Goal: Task Accomplishment & Management: Manage account settings

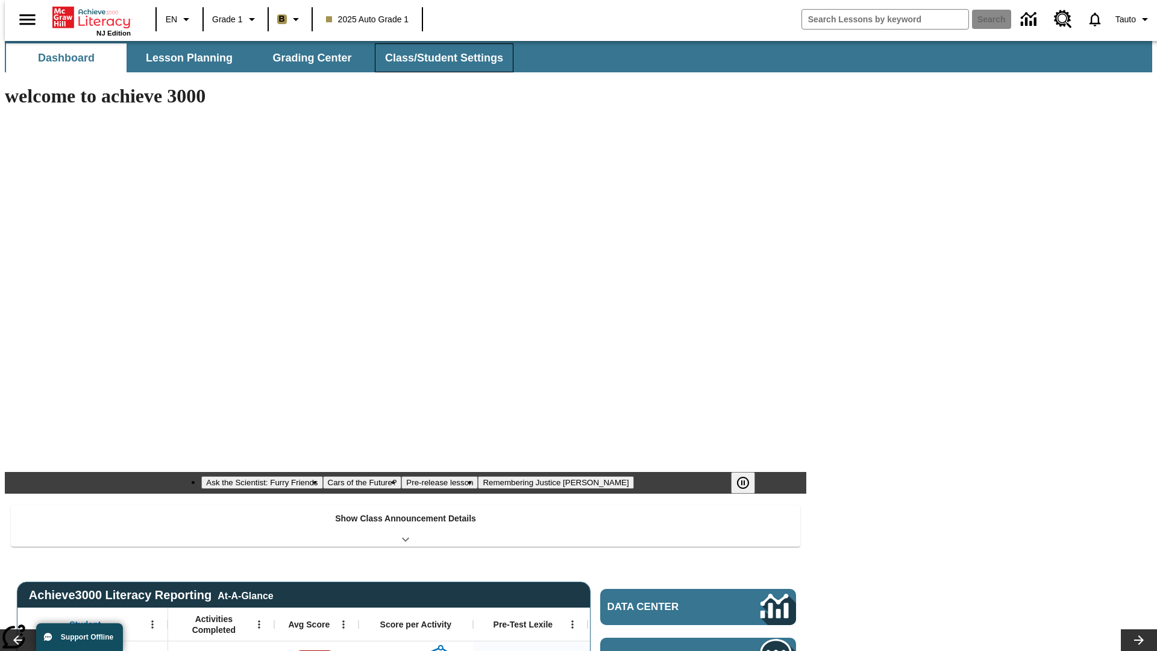
click at [437, 58] on button "Class/Student Settings" at bounding box center [444, 57] width 139 height 29
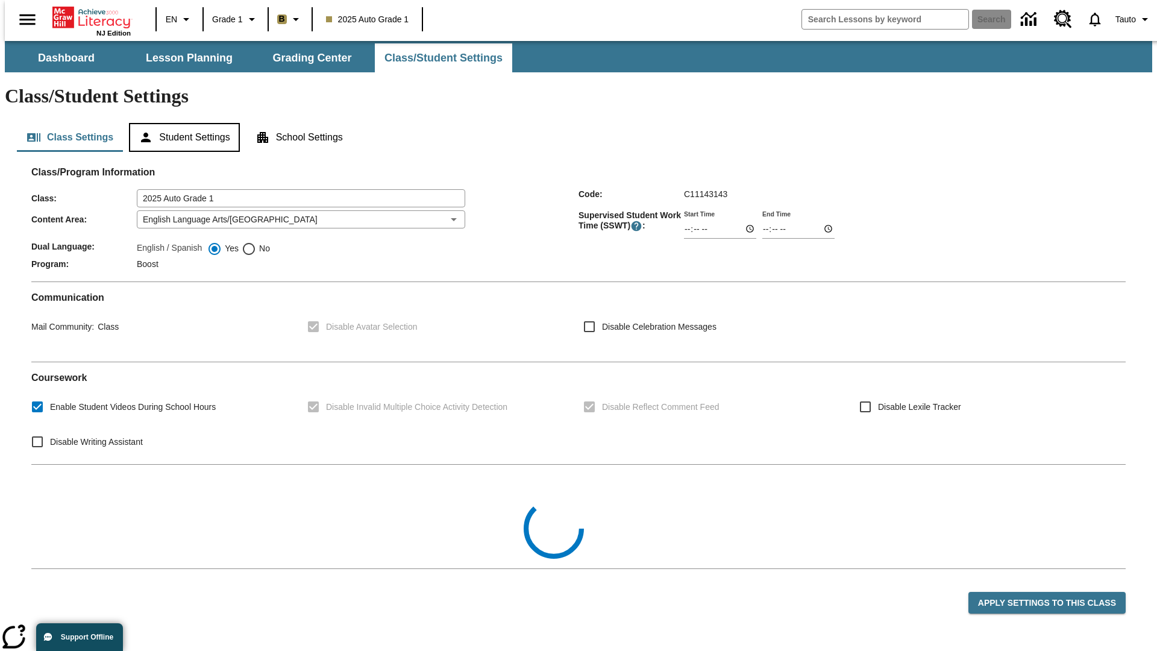
click at [181, 123] on button "Student Settings" at bounding box center [184, 137] width 110 height 29
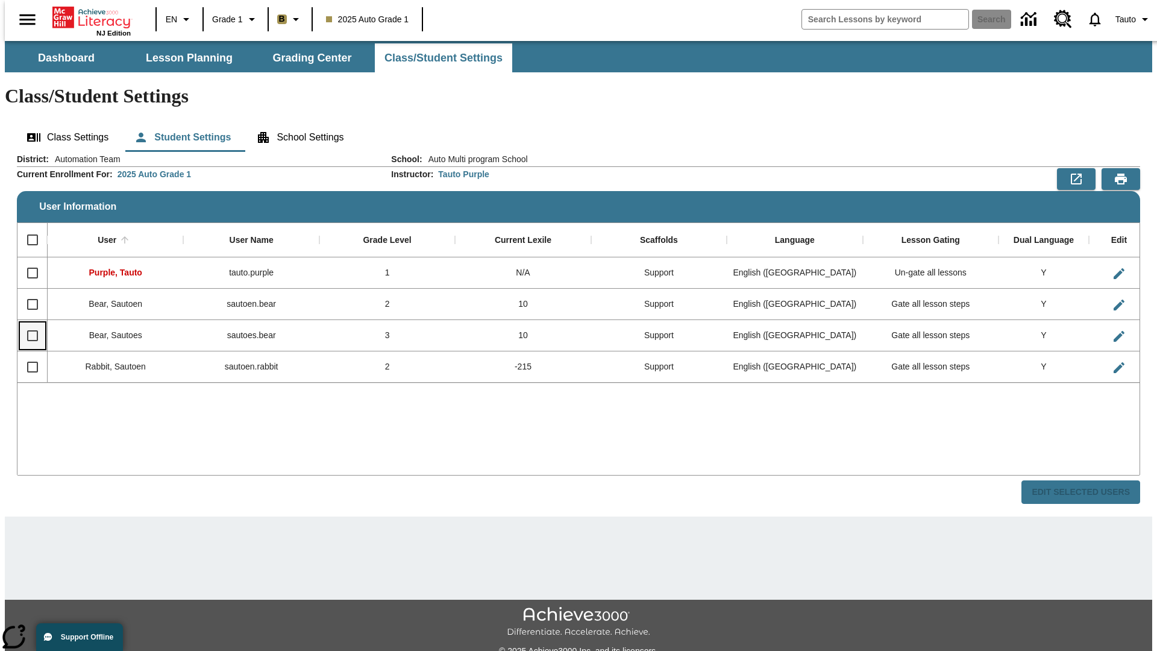
click at [27, 323] on input "Select row" at bounding box center [32, 335] width 25 height 25
checkbox input "true"
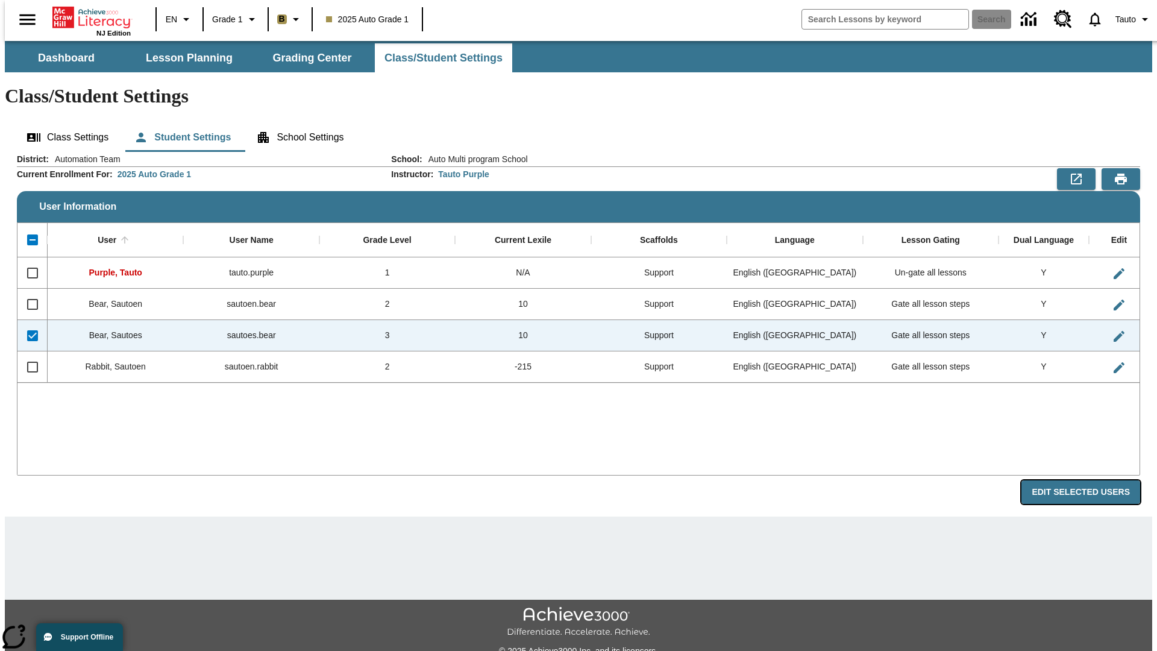
click at [1090, 480] on button "Edit Selected Users" at bounding box center [1080, 491] width 119 height 23
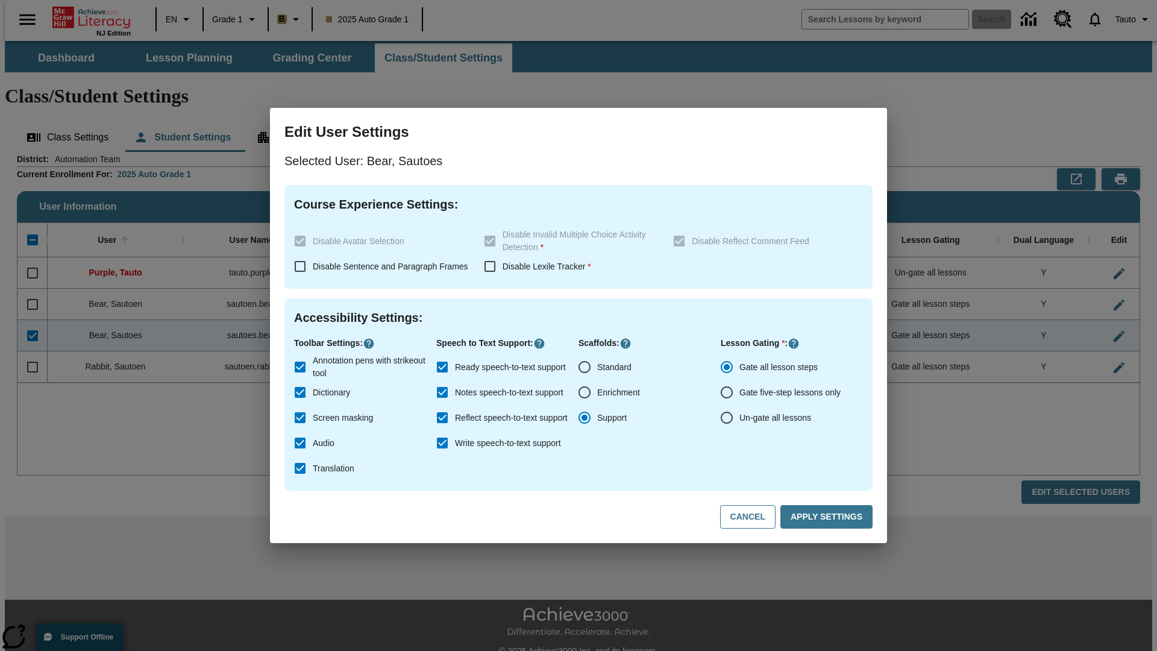
click at [727, 418] on input "Un-gate all lessons" at bounding box center [726, 417] width 25 height 25
radio input "true"
click at [828, 517] on button "Apply Settings" at bounding box center [826, 516] width 92 height 23
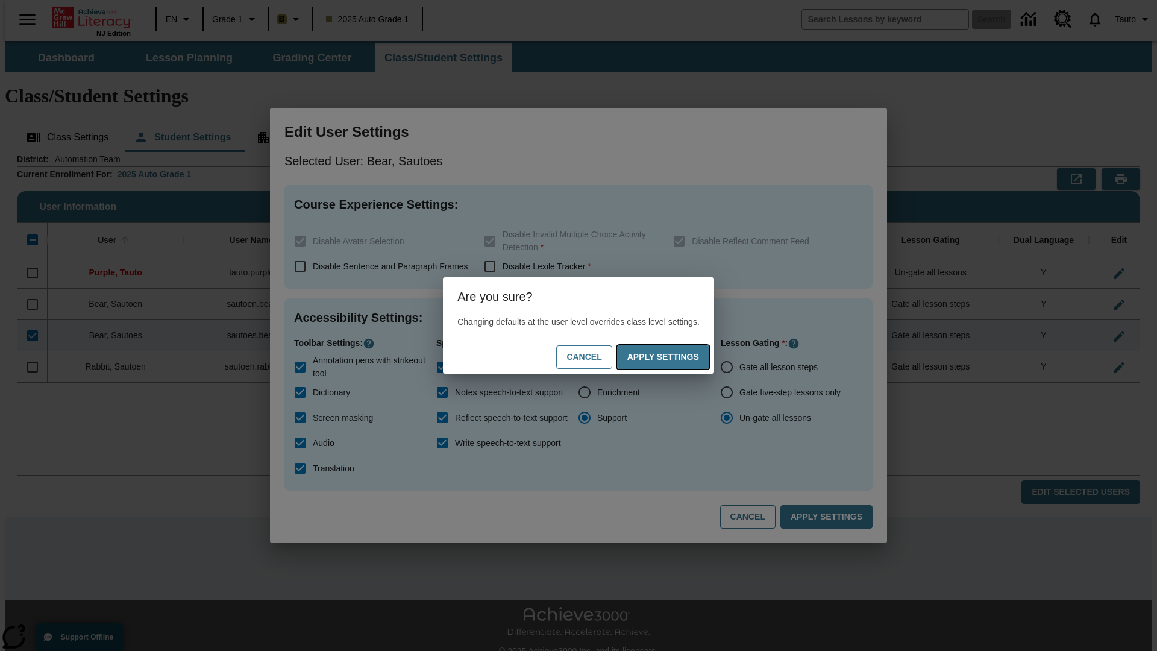
click at [675, 357] on button "Apply Settings" at bounding box center [663, 356] width 92 height 23
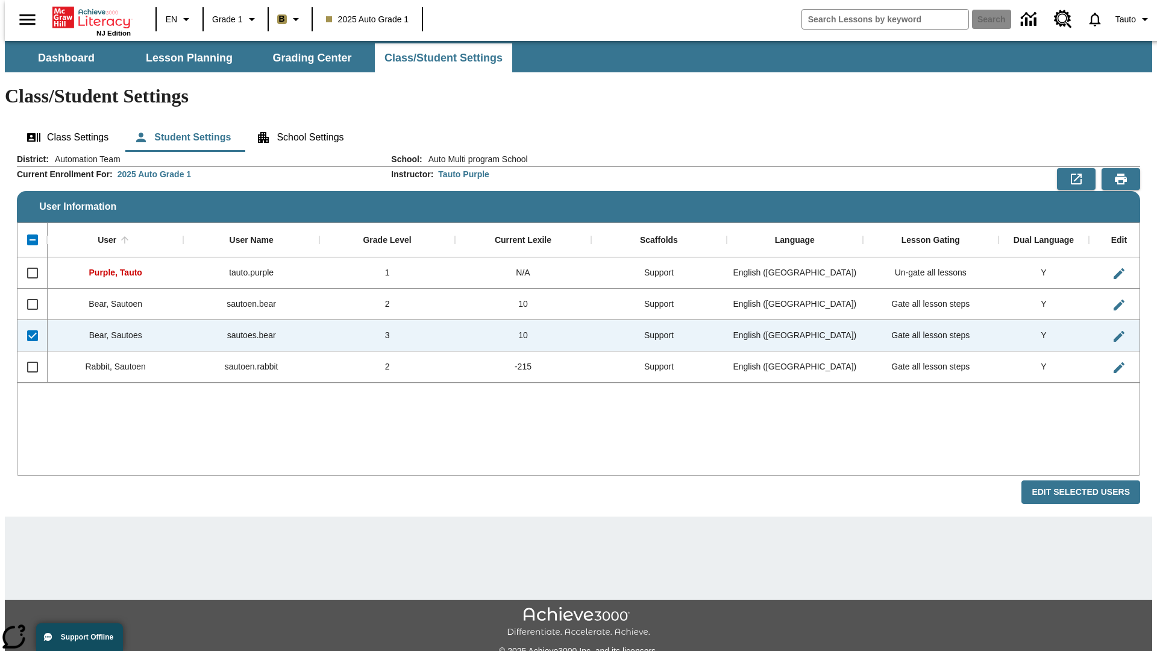
checkbox input "false"
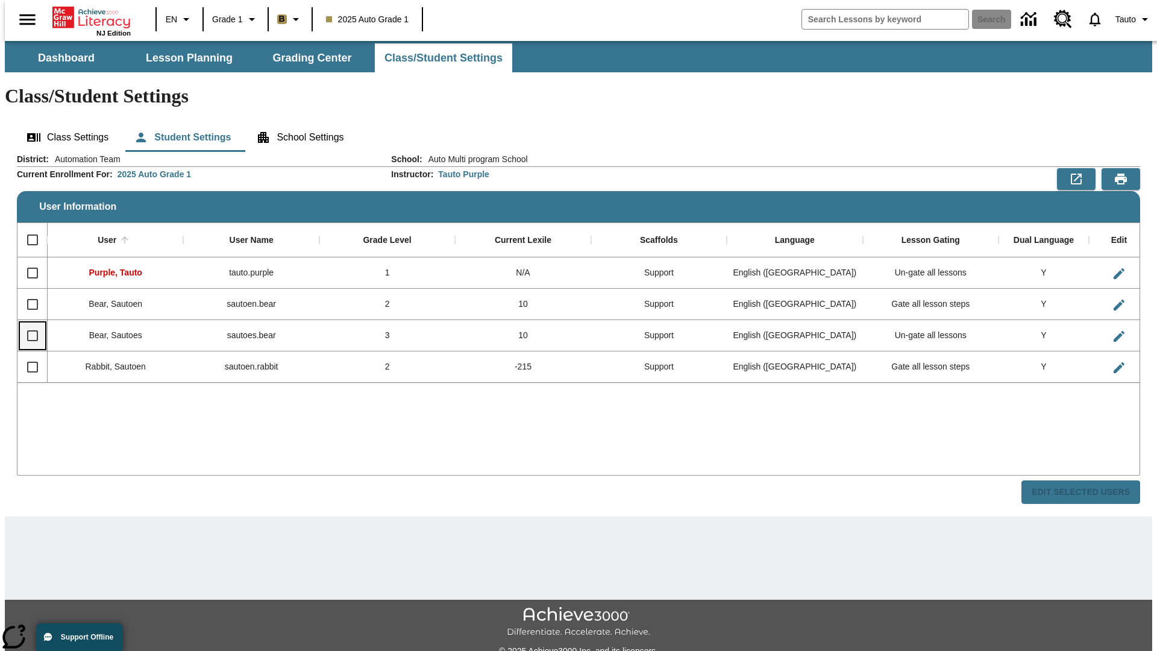
click at [27, 323] on input "Select row" at bounding box center [32, 335] width 25 height 25
checkbox input "true"
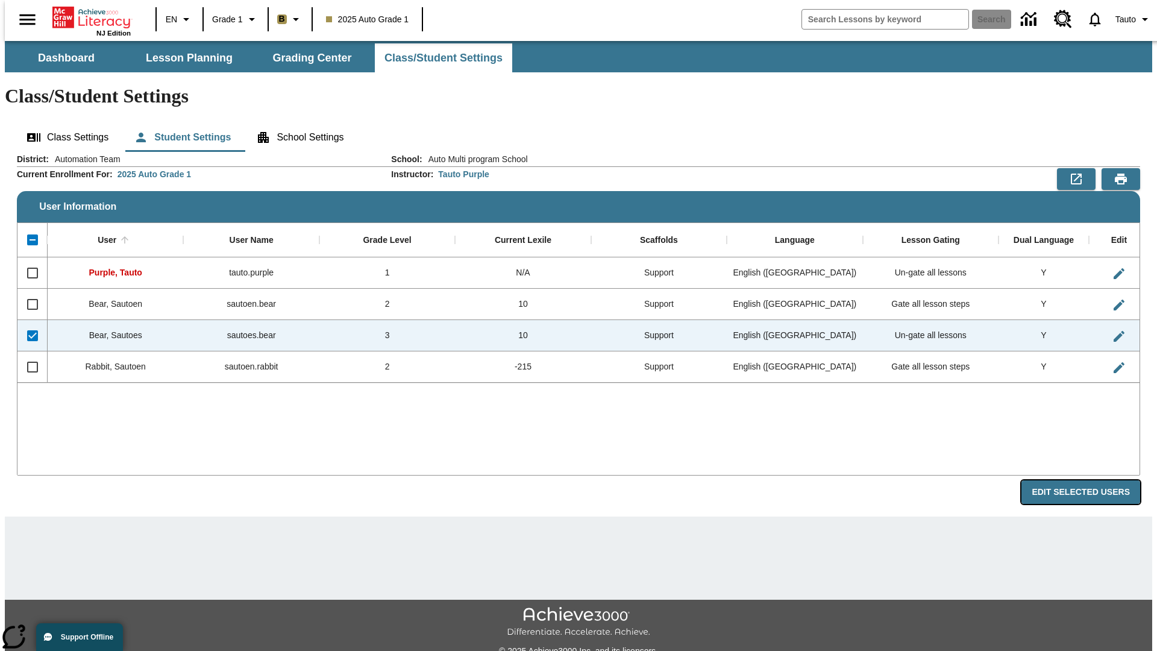
click at [1090, 480] on button "Edit Selected Users" at bounding box center [1080, 491] width 119 height 23
